Goal: Find specific page/section: Find specific page/section

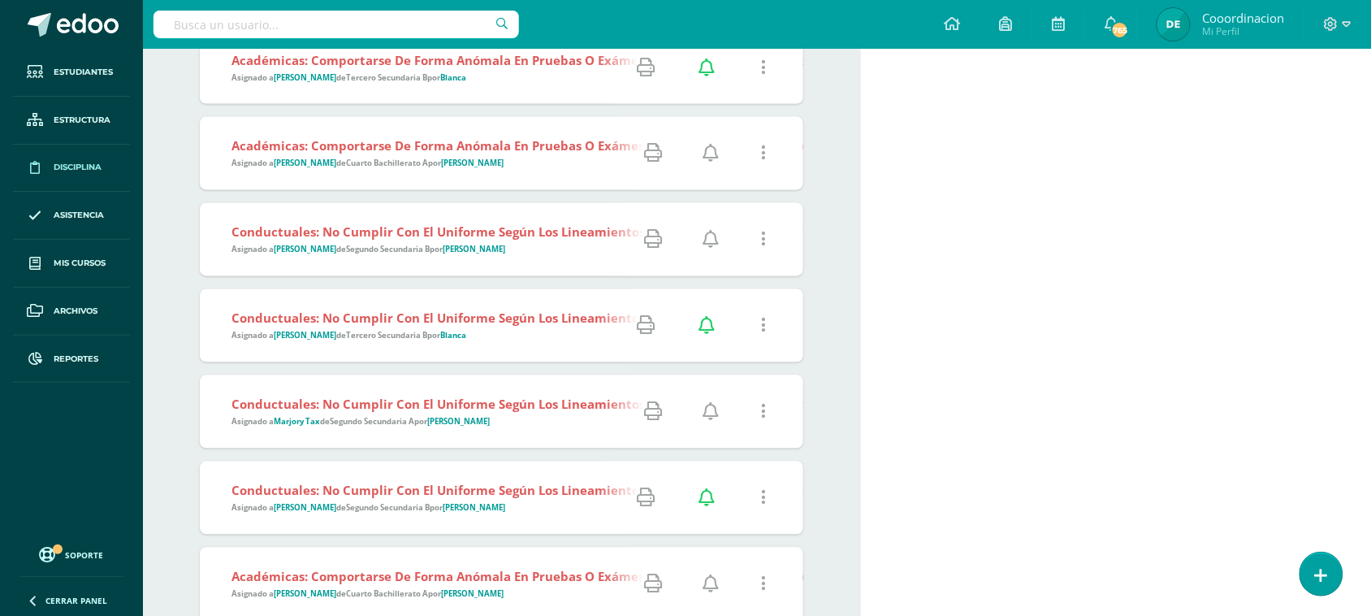
click at [205, 31] on input "text" at bounding box center [335, 25] width 365 height 28
type input "r"
type input "erick rui"
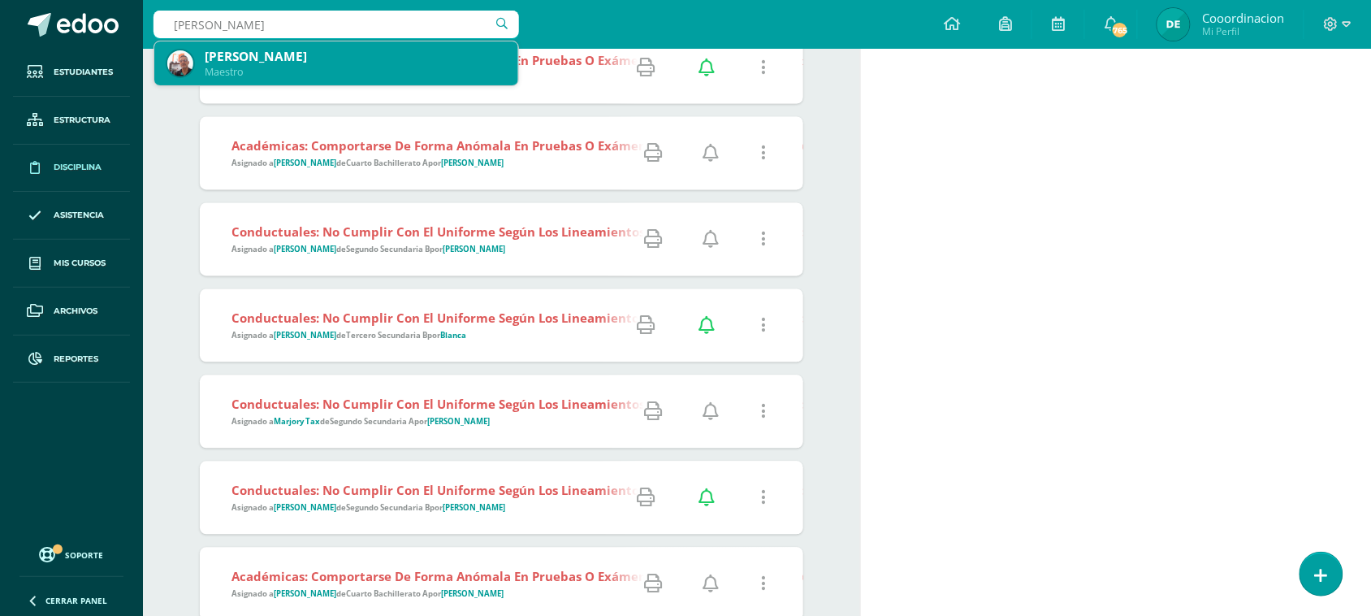
click at [325, 59] on div "[PERSON_NAME]" at bounding box center [355, 56] width 300 height 17
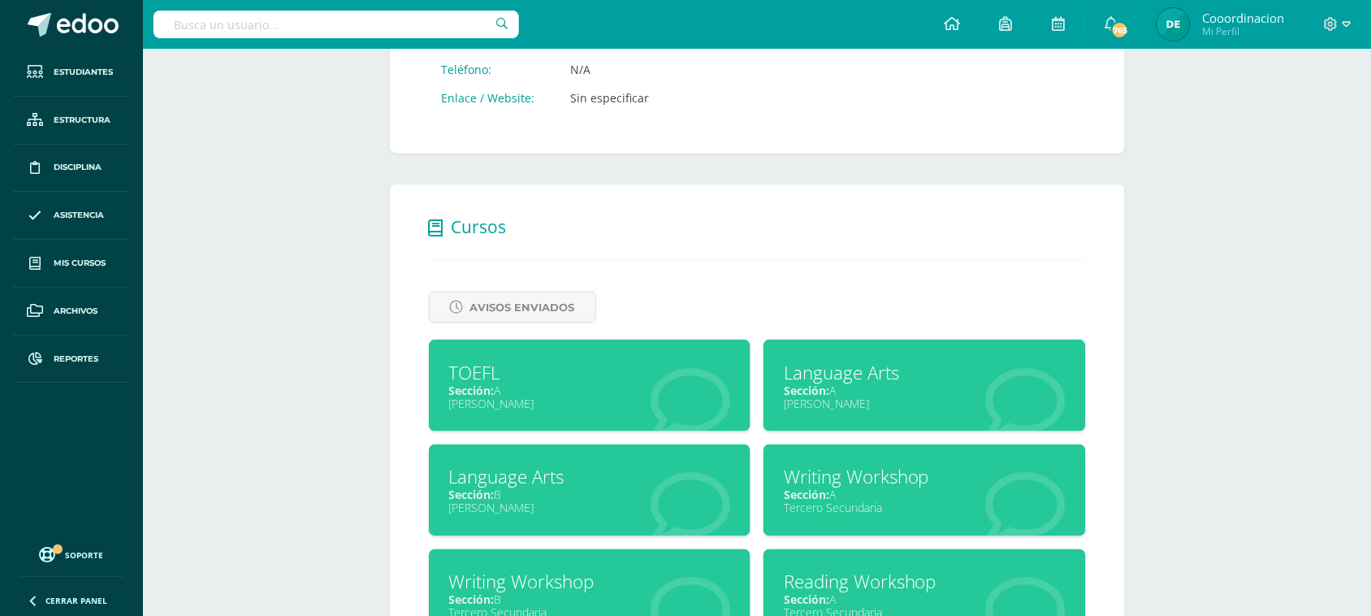
scroll to position [667, 0]
